Goal: Task Accomplishment & Management: Manage account settings

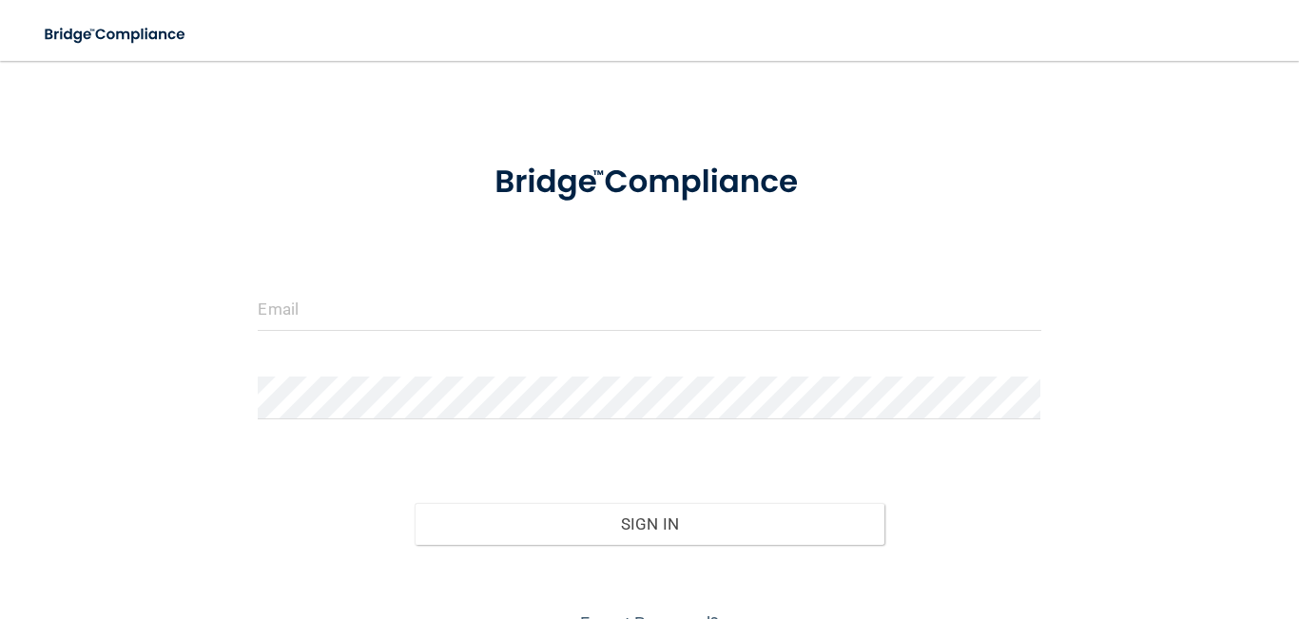
scroll to position [32, 0]
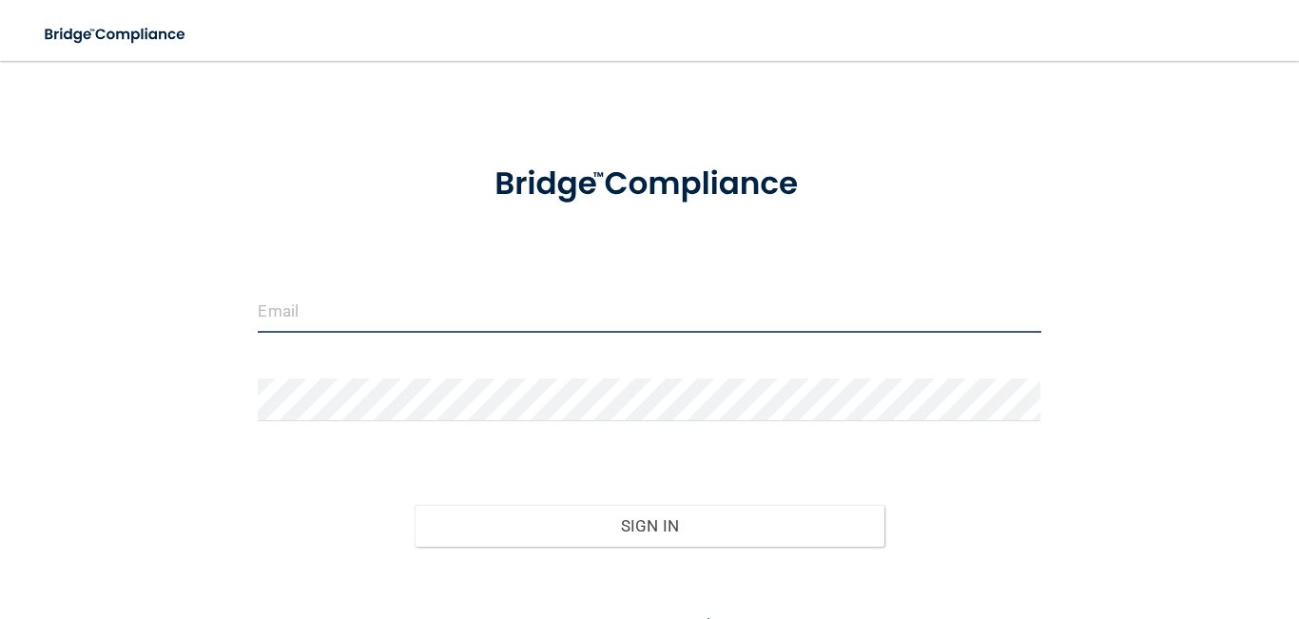
click at [583, 312] on input "email" at bounding box center [649, 311] width 783 height 43
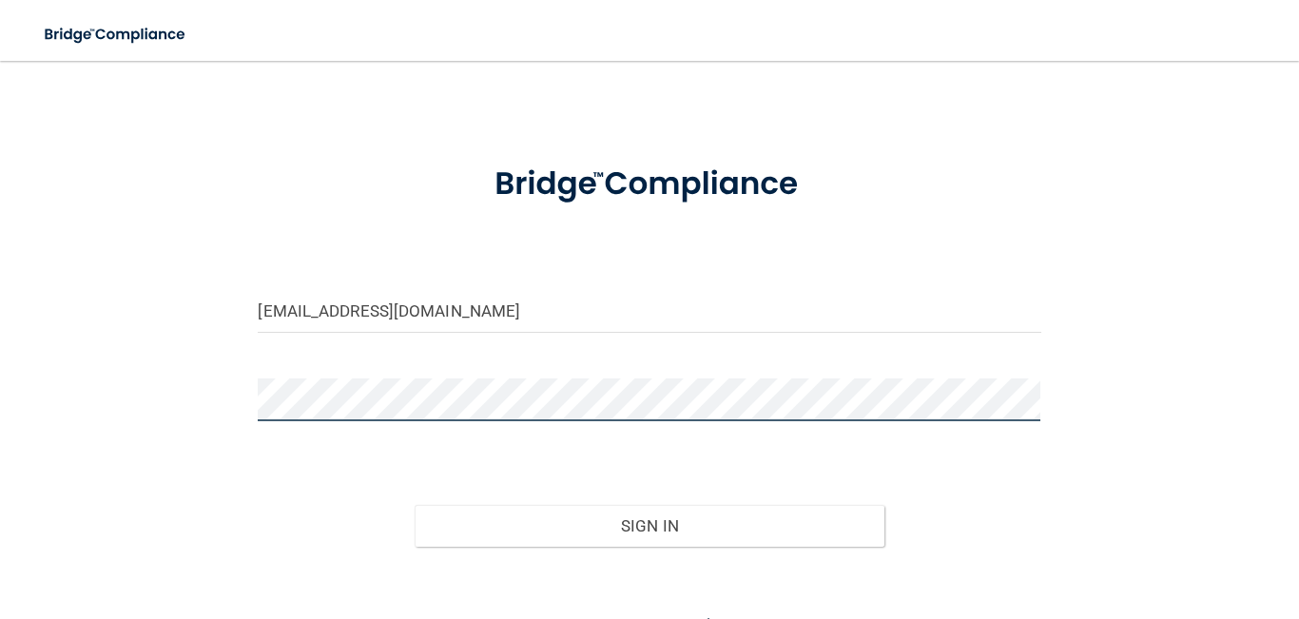
click at [415, 505] on button "Sign In" at bounding box center [650, 526] width 470 height 42
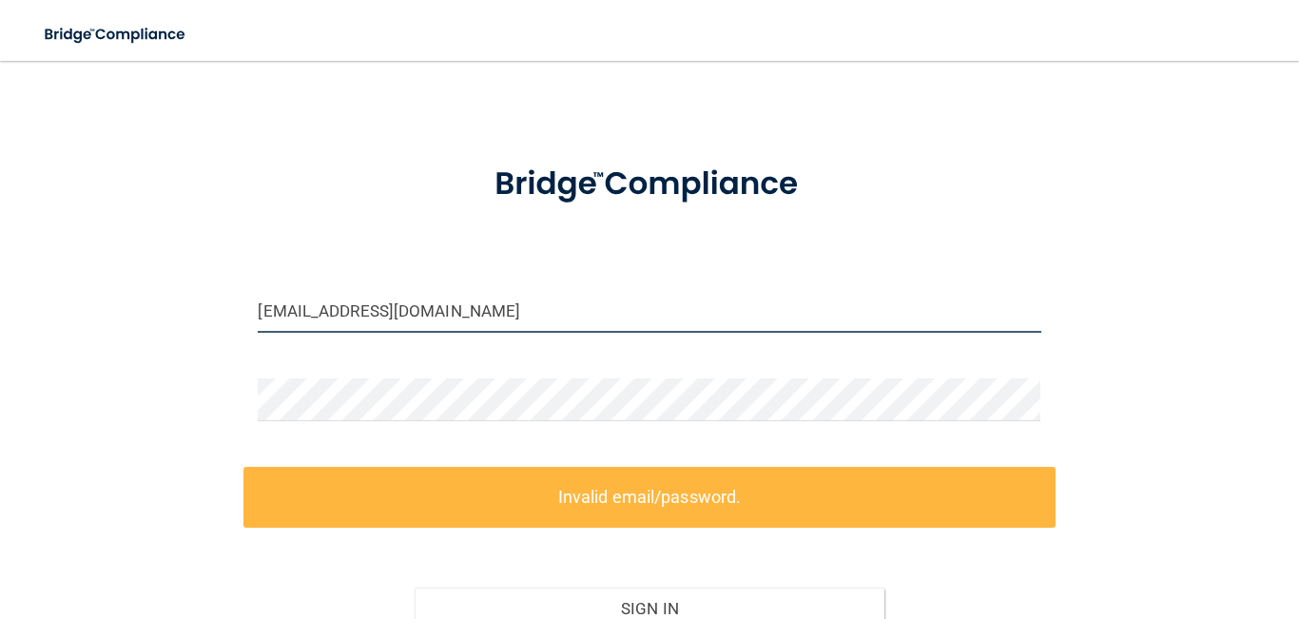
click at [266, 304] on input "[EMAIL_ADDRESS][DOMAIN_NAME]" at bounding box center [649, 311] width 783 height 43
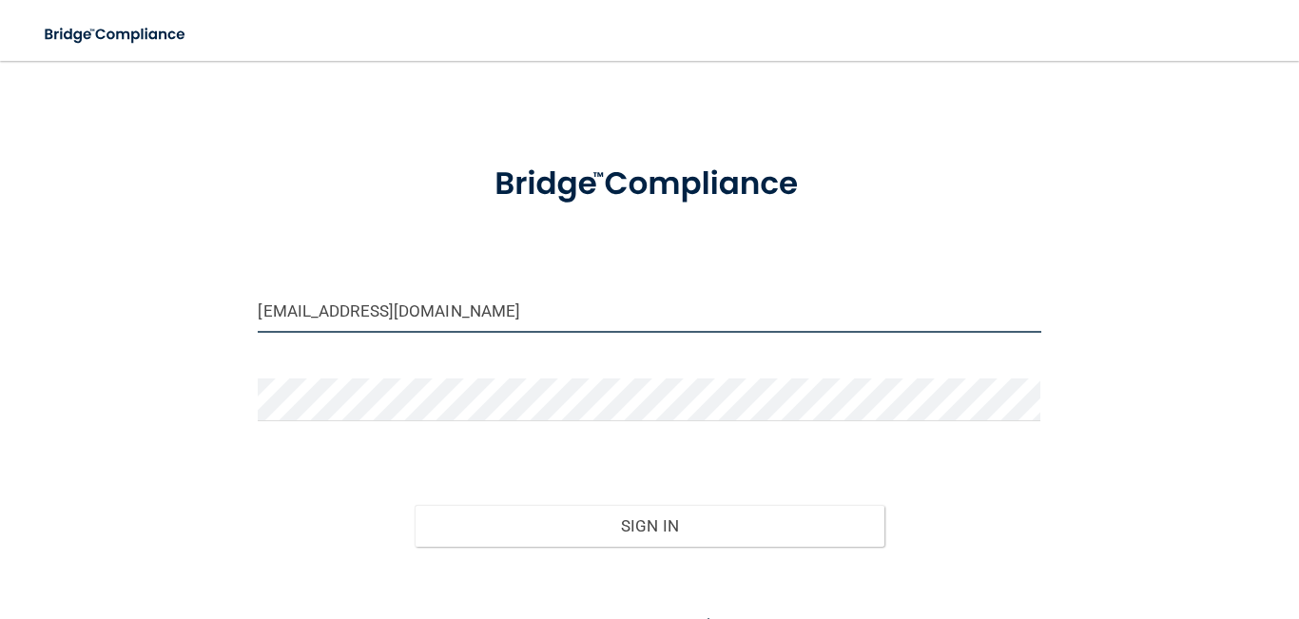
type input "[EMAIL_ADDRESS][DOMAIN_NAME]"
click at [415, 505] on button "Sign In" at bounding box center [650, 526] width 470 height 42
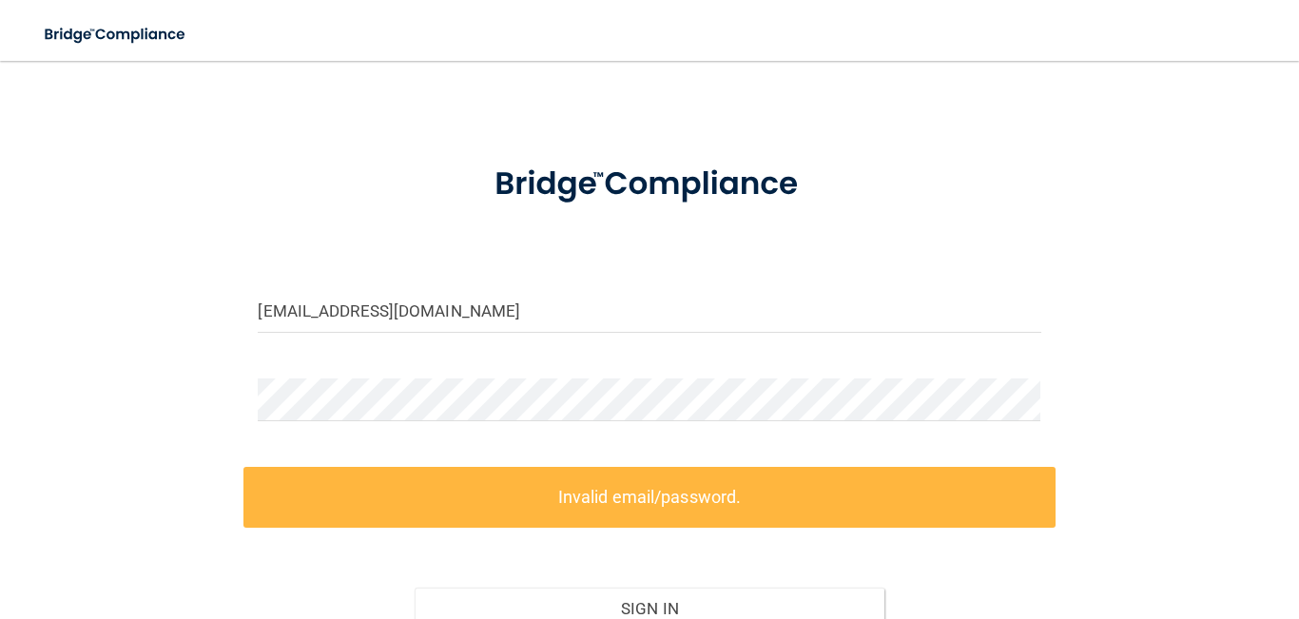
click at [946, 279] on form "[EMAIL_ADDRESS][DOMAIN_NAME] Invalid email/password. You don't have permission …" at bounding box center [649, 433] width 783 height 581
drag, startPoint x: 946, startPoint y: 279, endPoint x: 510, endPoint y: 292, distance: 436.6
click at [509, 292] on form "[EMAIL_ADDRESS][DOMAIN_NAME] Invalid email/password. You don't have permission …" at bounding box center [649, 433] width 783 height 581
drag, startPoint x: 479, startPoint y: 314, endPoint x: 87, endPoint y: 270, distance: 394.2
click at [87, 270] on div "[EMAIL_ADDRESS][DOMAIN_NAME] Invalid email/password. You don't have permission …" at bounding box center [649, 386] width 1223 height 676
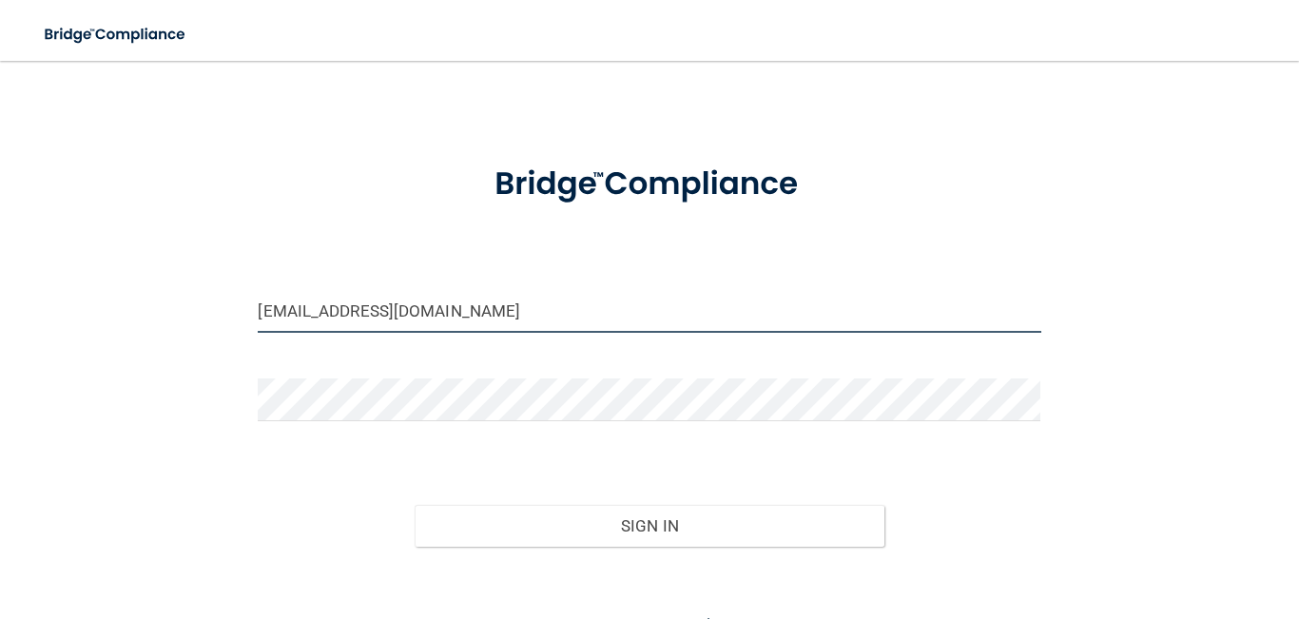
type input "[EMAIL_ADDRESS][DOMAIN_NAME]"
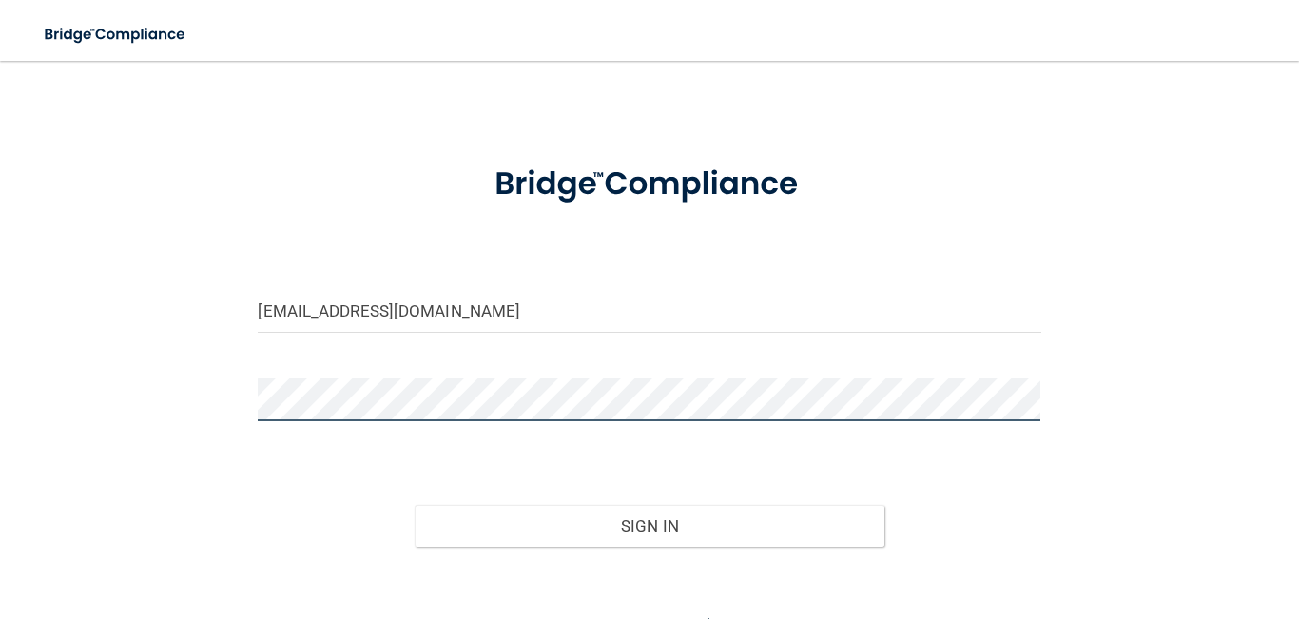
click at [415, 505] on button "Sign In" at bounding box center [650, 526] width 470 height 42
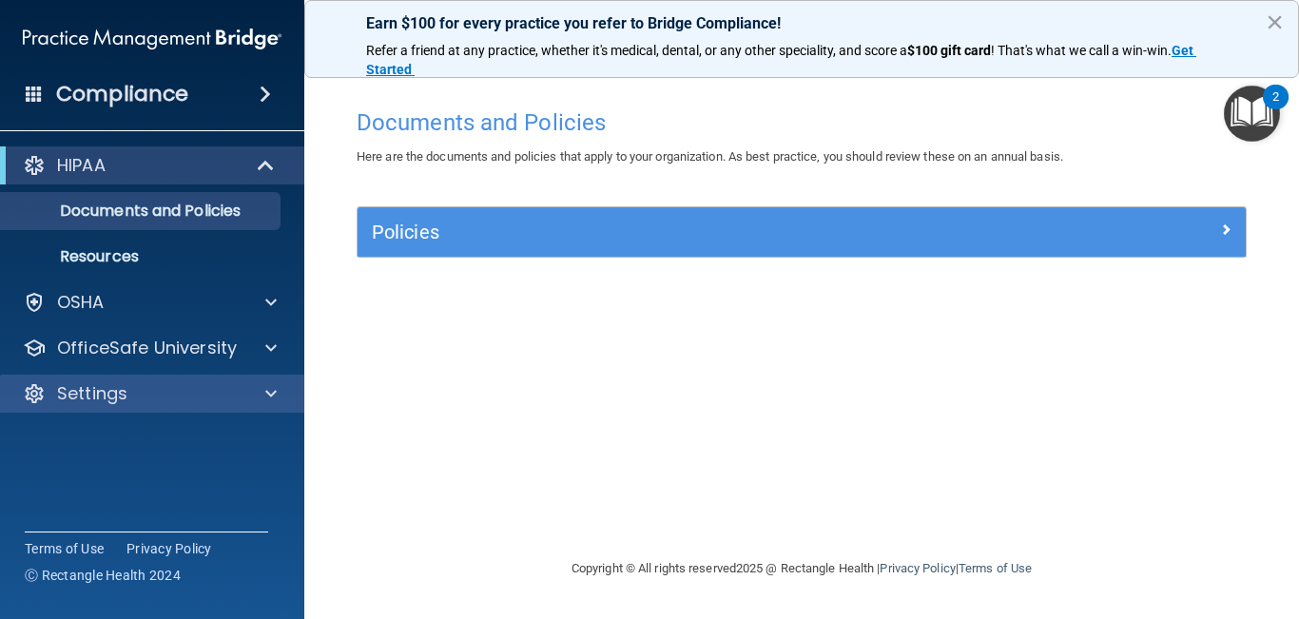
click at [108, 407] on div "Settings" at bounding box center [152, 394] width 305 height 38
click at [107, 397] on p "Settings" at bounding box center [92, 393] width 70 height 23
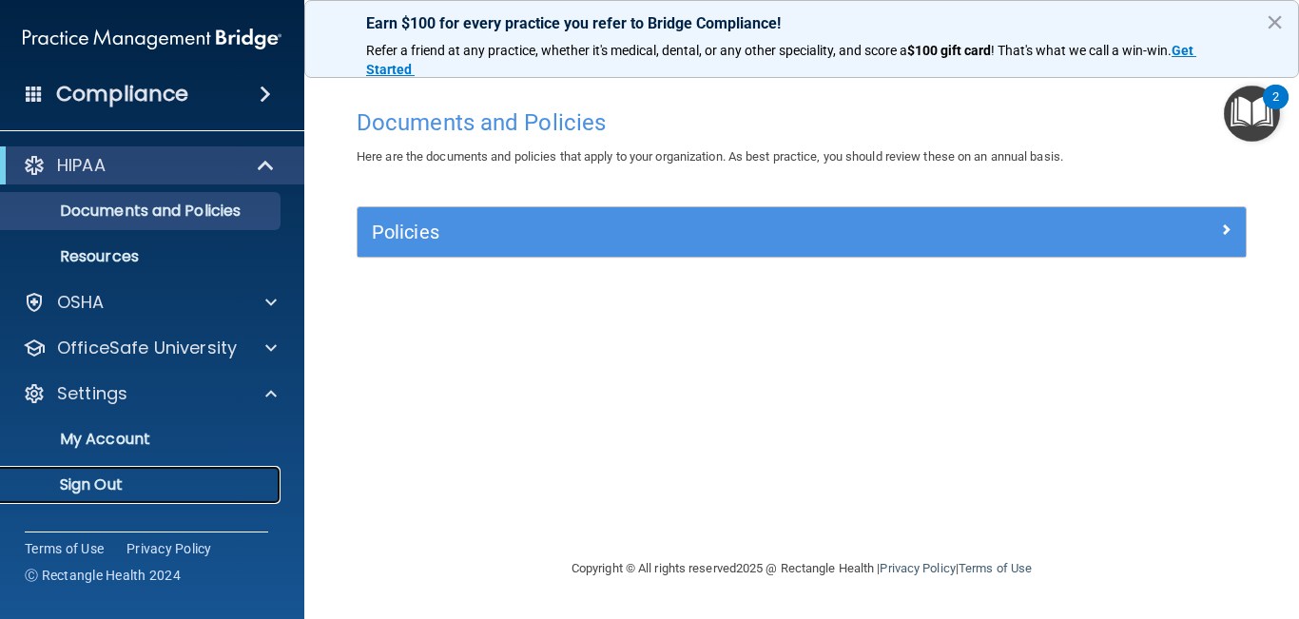
click at [110, 486] on p "Sign Out" at bounding box center [142, 484] width 260 height 19
